Goal: Information Seeking & Learning: Learn about a topic

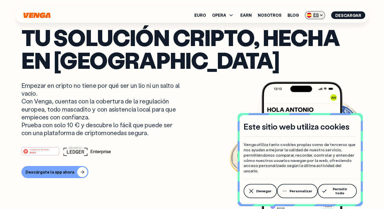
click at [320, 16] on icon at bounding box center [321, 15] width 4 height 4
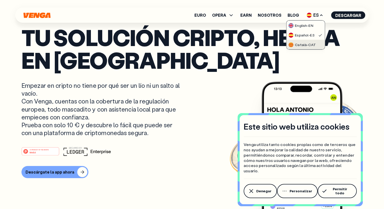
click at [307, 45] on div "Català - CAT" at bounding box center [301, 44] width 27 height 5
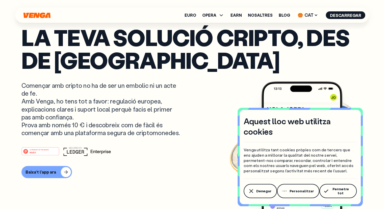
click at [178, 115] on p "Començar amb cripto no ha de ser un embolic ni un acte de fe. Amb Venga, ho ten…" at bounding box center [101, 108] width 160 height 55
click at [223, 16] on icon at bounding box center [221, 15] width 6 height 6
click at [195, 17] on link "Euro" at bounding box center [191, 15] width 12 height 4
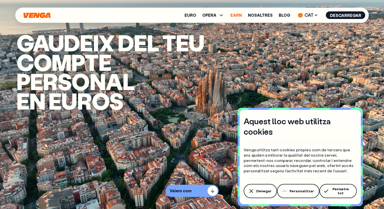
click at [241, 16] on link "Earn" at bounding box center [235, 15] width 11 height 4
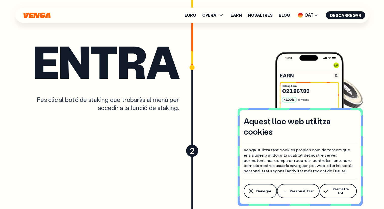
scroll to position [1414, 0]
click at [370, 90] on div "Entra Fes clic al botó de staking que trobaràs al menú per accedir a la funció …" at bounding box center [192, 98] width 384 height 196
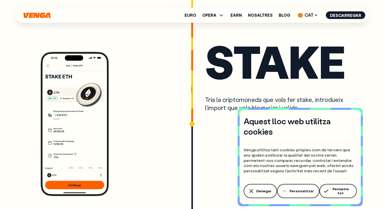
scroll to position [1616, 0]
